Goal: Task Accomplishment & Management: Use online tool/utility

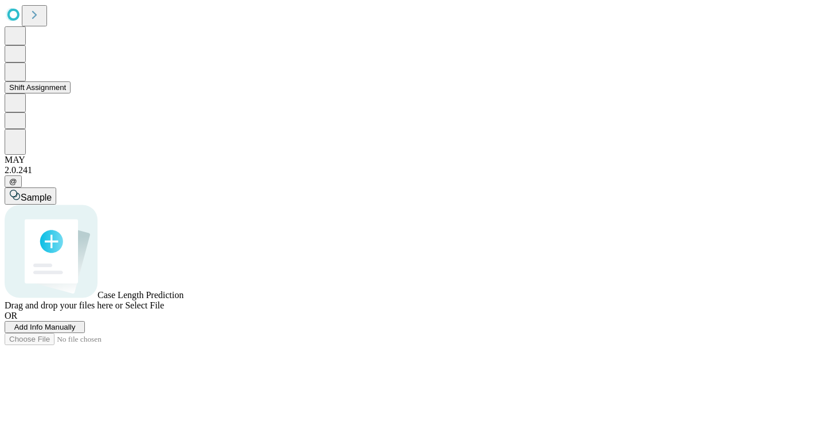
click at [71, 94] on button "Shift Assignment" at bounding box center [38, 87] width 66 height 12
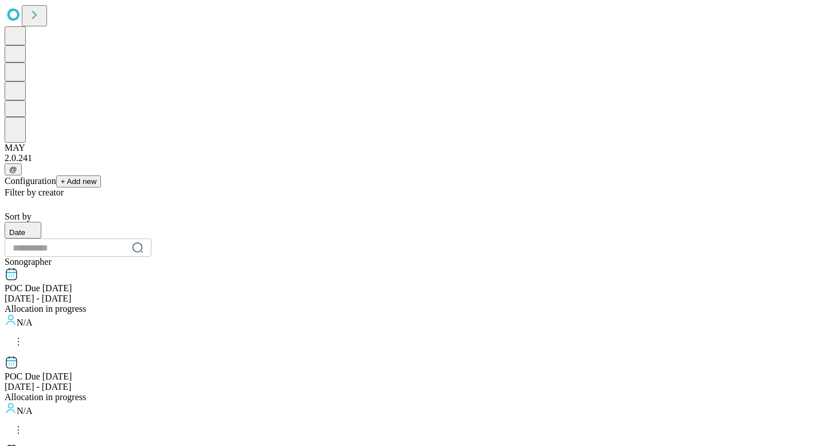
scroll to position [1155, 0]
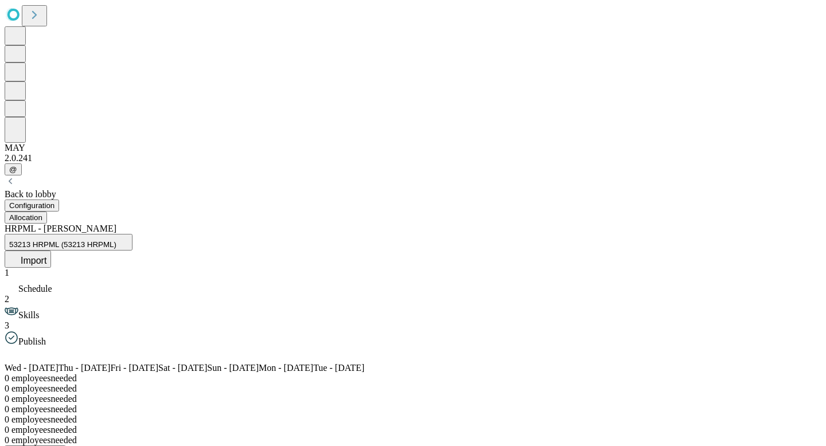
click at [46, 256] on span "Import" at bounding box center [34, 261] width 26 height 10
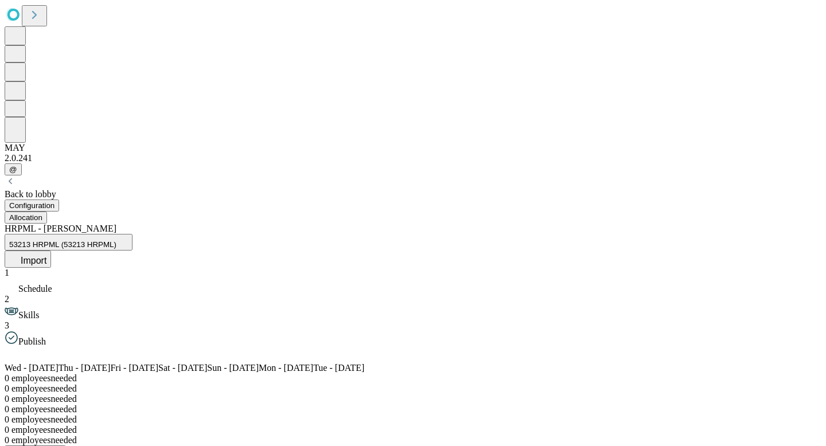
click at [51, 251] on button "Import" at bounding box center [28, 259] width 46 height 17
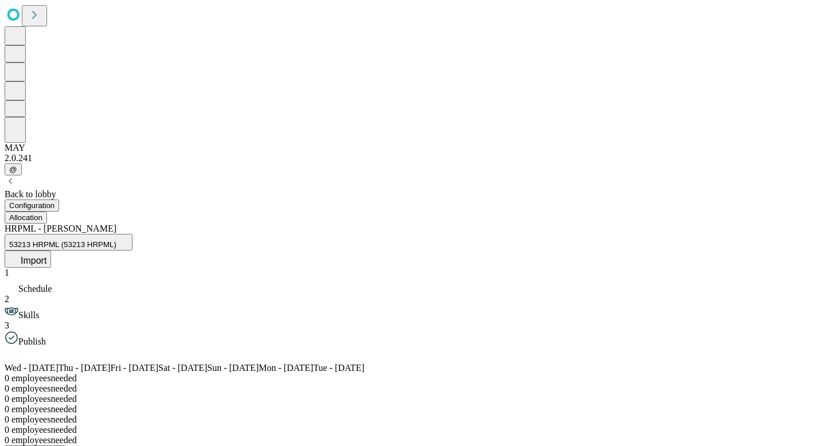
click at [370, 425] on div at bounding box center [413, 425] width 817 height 0
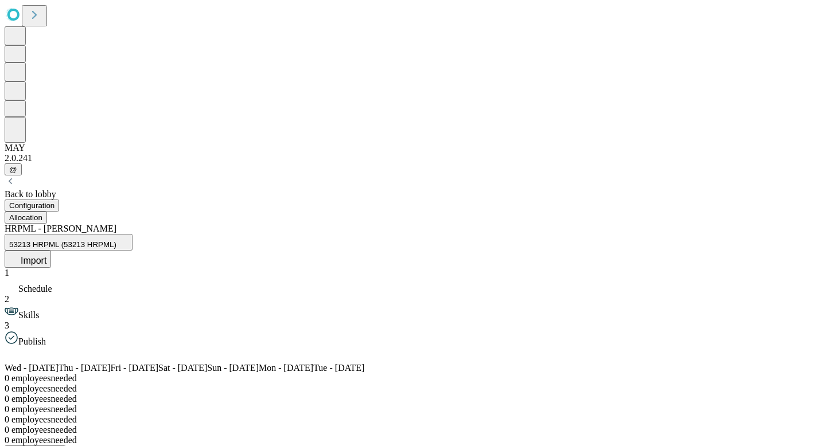
type input "****"
drag, startPoint x: 620, startPoint y: 212, endPoint x: 451, endPoint y: 242, distance: 170.6
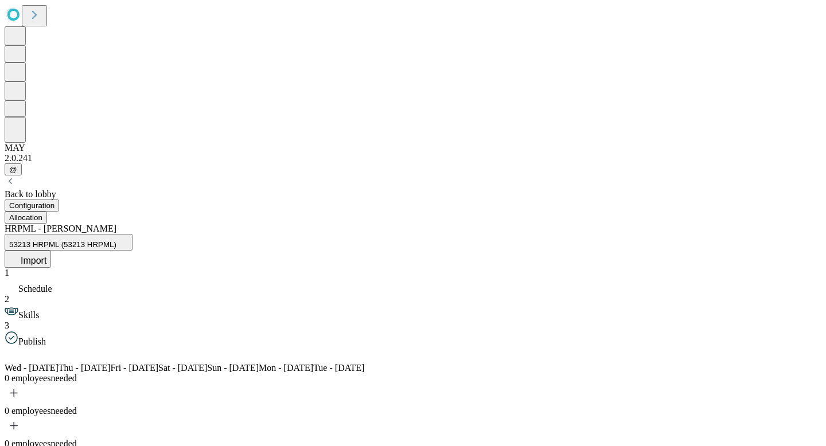
click at [21, 386] on div "add-shift" at bounding box center [14, 395] width 14 height 18
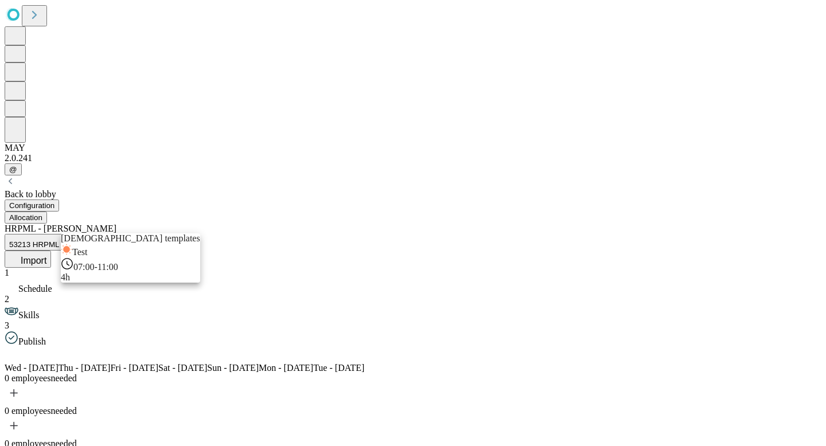
click at [125, 275] on div "Test 07:00-11:00 4h" at bounding box center [130, 263] width 139 height 39
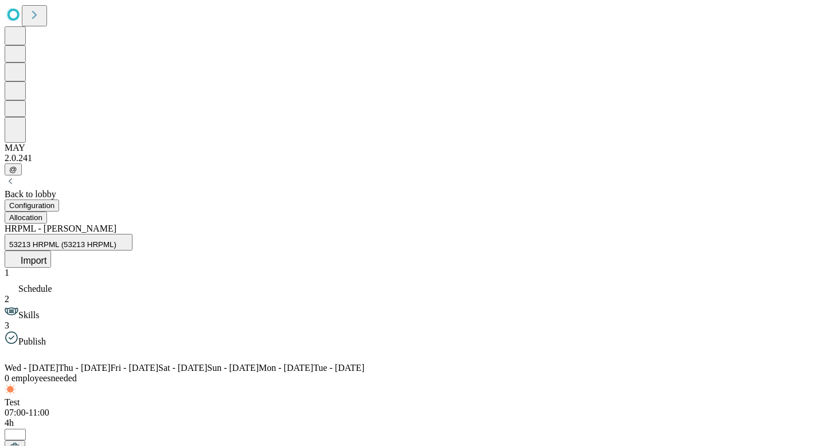
click at [103, 398] on div "Test 07:00-11:00 4h *" at bounding box center [413, 428] width 817 height 60
click at [116, 240] on span "53213 HRPML (53213 HRPML)" at bounding box center [62, 244] width 107 height 9
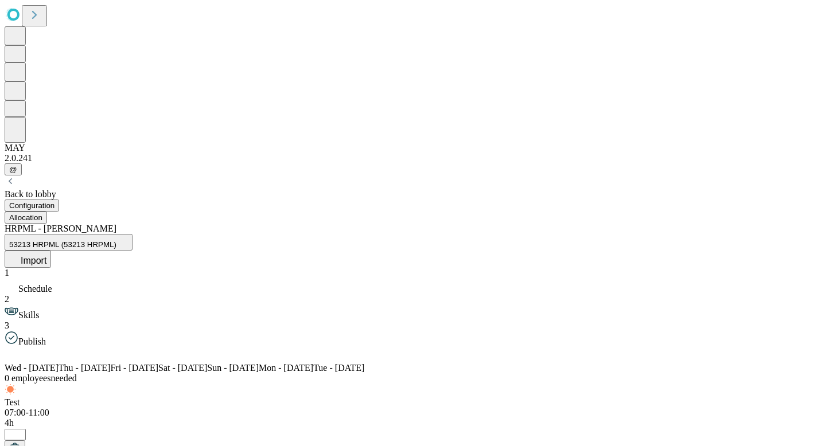
scroll to position [0, 134]
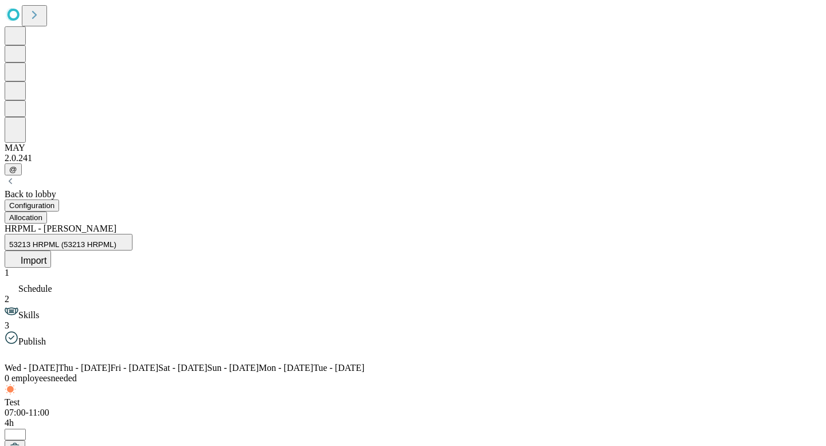
click at [21, 252] on icon at bounding box center [14, 257] width 11 height 11
click at [60, 353] on span at bounding box center [46, 358] width 28 height 10
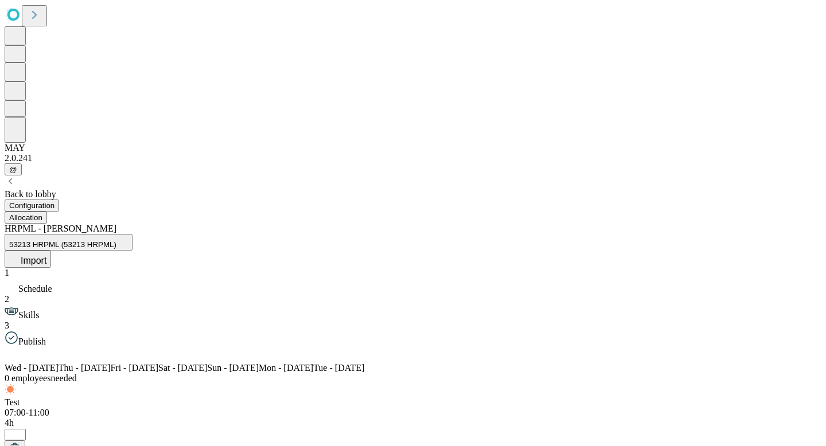
click at [60, 353] on span at bounding box center [46, 358] width 28 height 10
click at [207, 224] on div "HRPML - [PERSON_NAME] 53213 HRPML (53213 HRPML) Import" at bounding box center [413, 246] width 817 height 44
click at [116, 240] on span "53213 HRPML (53213 HRPML)" at bounding box center [62, 244] width 107 height 9
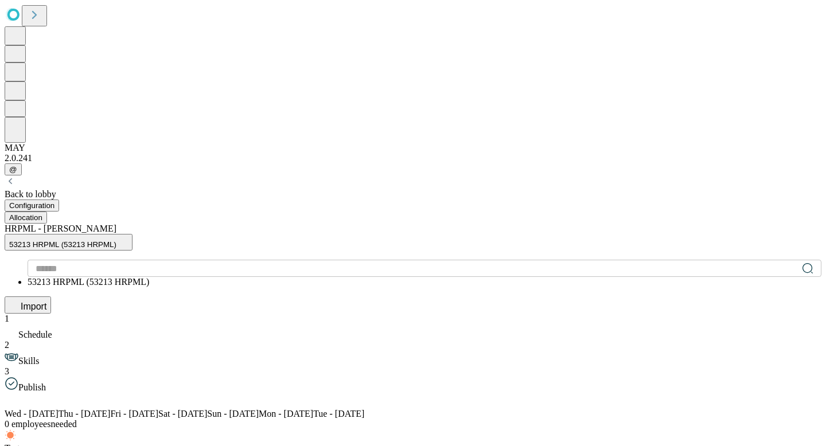
click at [149, 277] on span "53213 HRPML (53213 HRPML)" at bounding box center [89, 282] width 122 height 10
